Goal: Entertainment & Leisure: Consume media (video, audio)

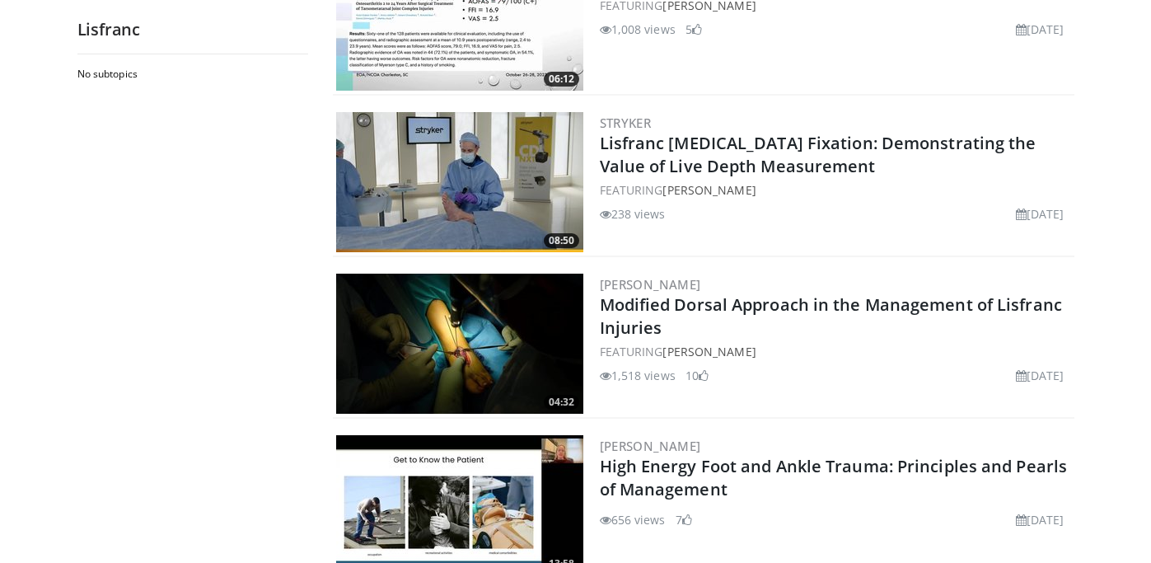
scroll to position [924, 0]
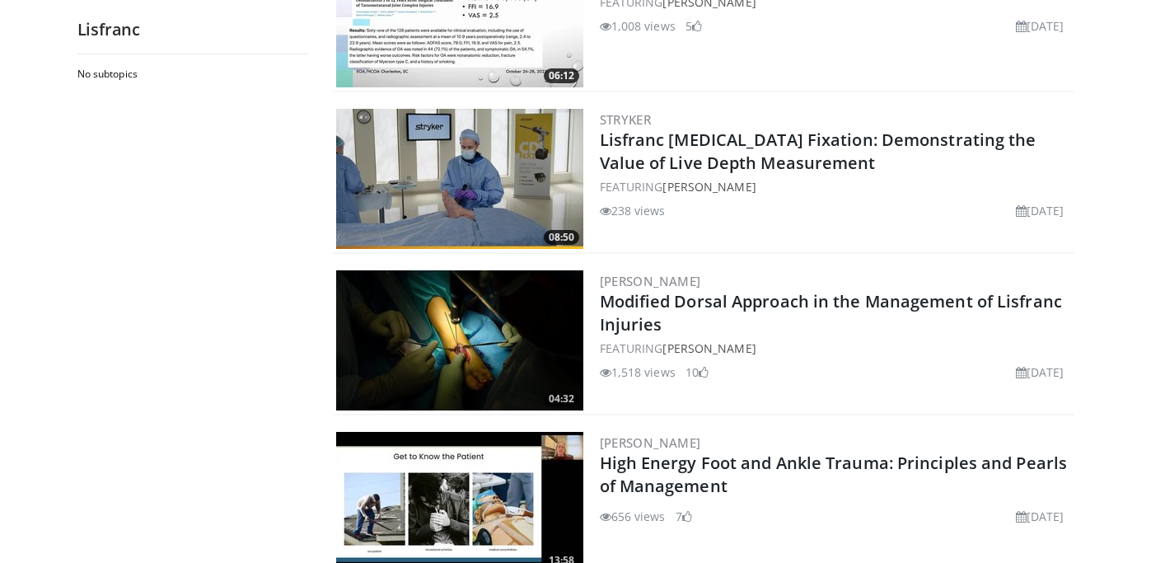
click at [456, 327] on img at bounding box center [459, 340] width 247 height 140
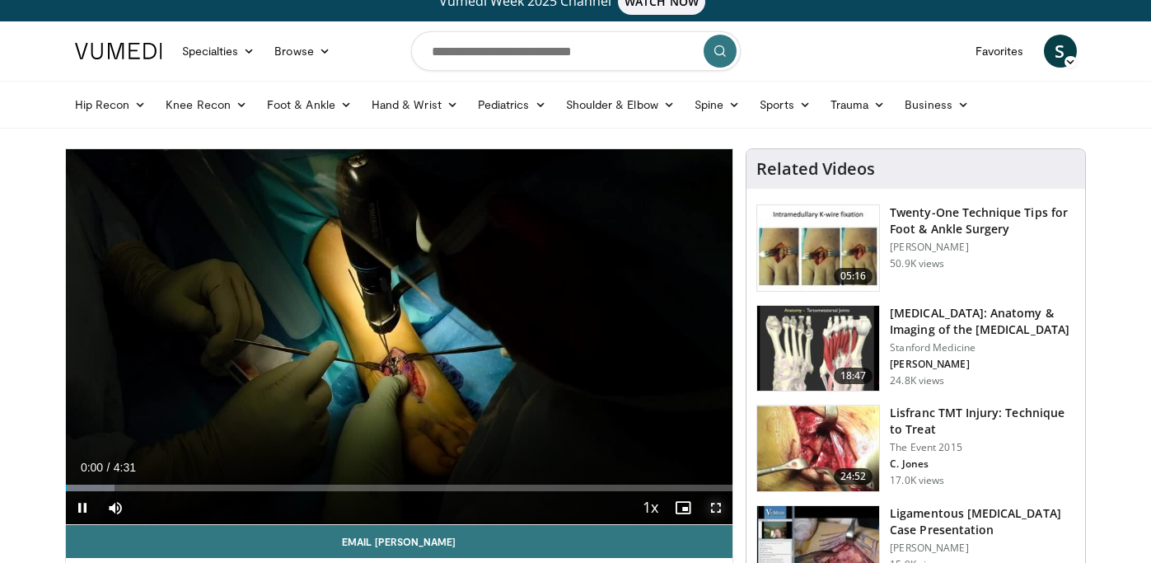
click at [717, 505] on span "Video Player" at bounding box center [715, 507] width 33 height 33
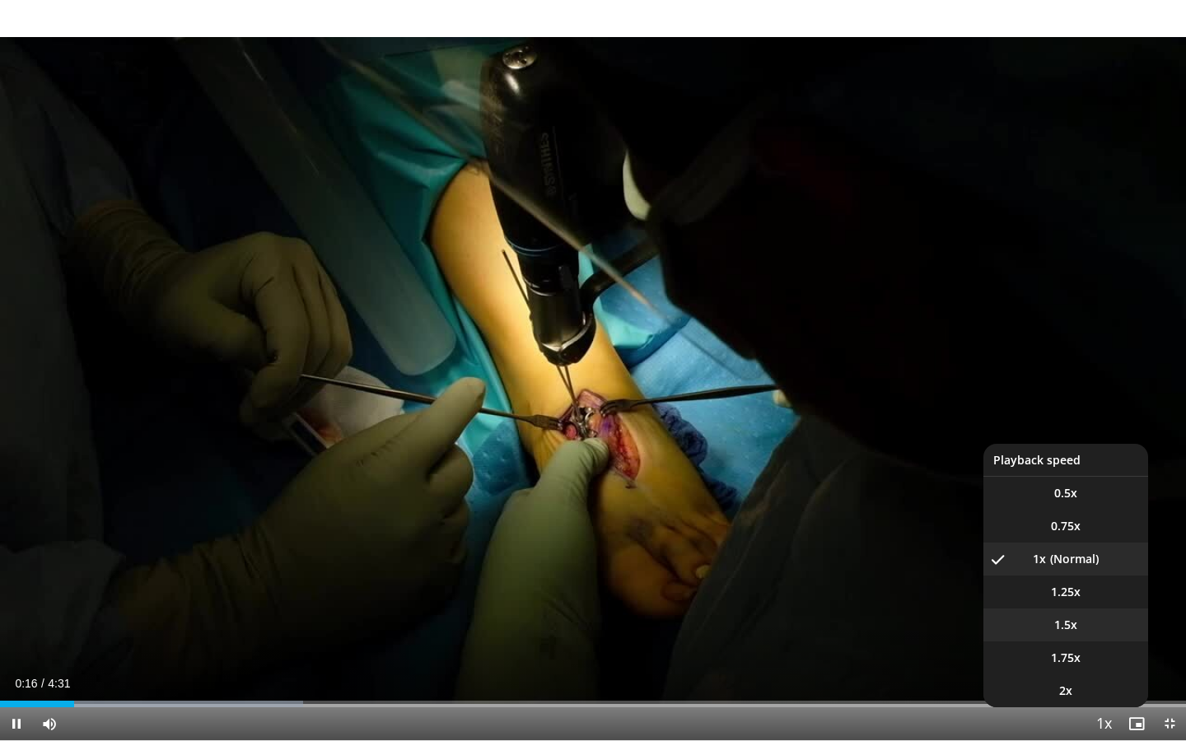
click at [1075, 562] on span "1.5x" at bounding box center [1065, 625] width 23 height 16
click at [1067, 561] on li "1x" at bounding box center [1065, 559] width 165 height 33
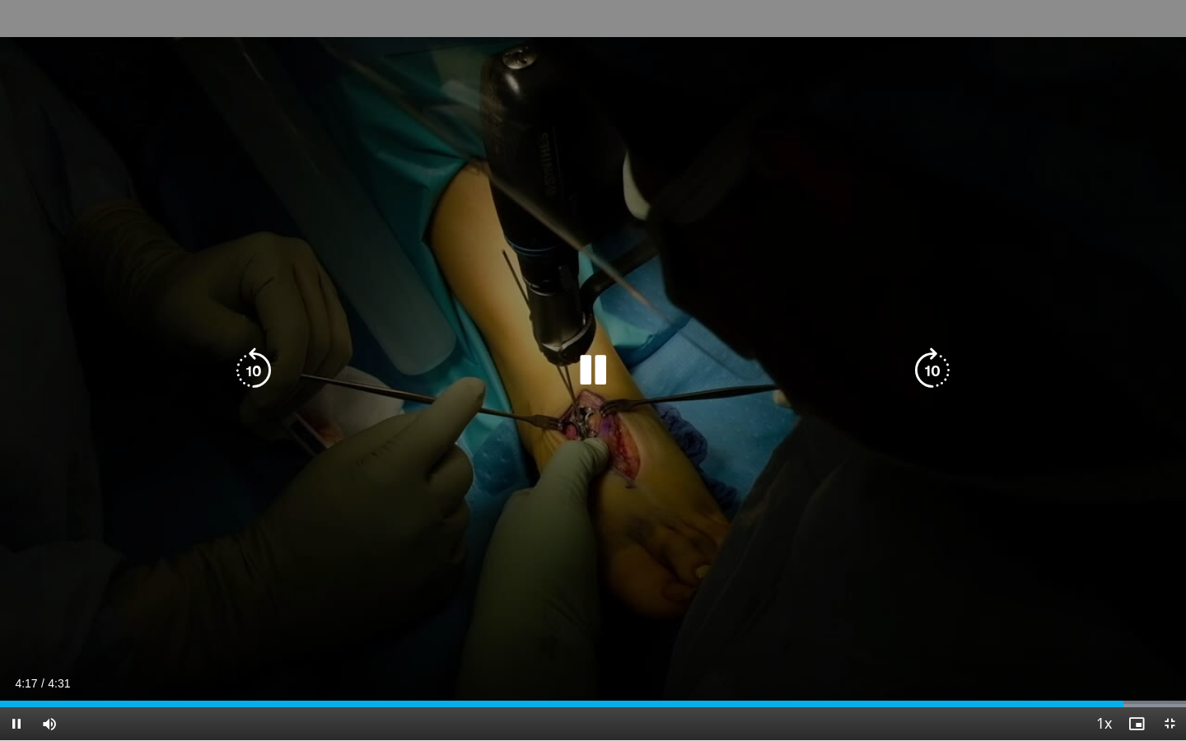
click at [591, 360] on icon "Video Player" at bounding box center [593, 371] width 46 height 46
